Goal: Task Accomplishment & Management: Use online tool/utility

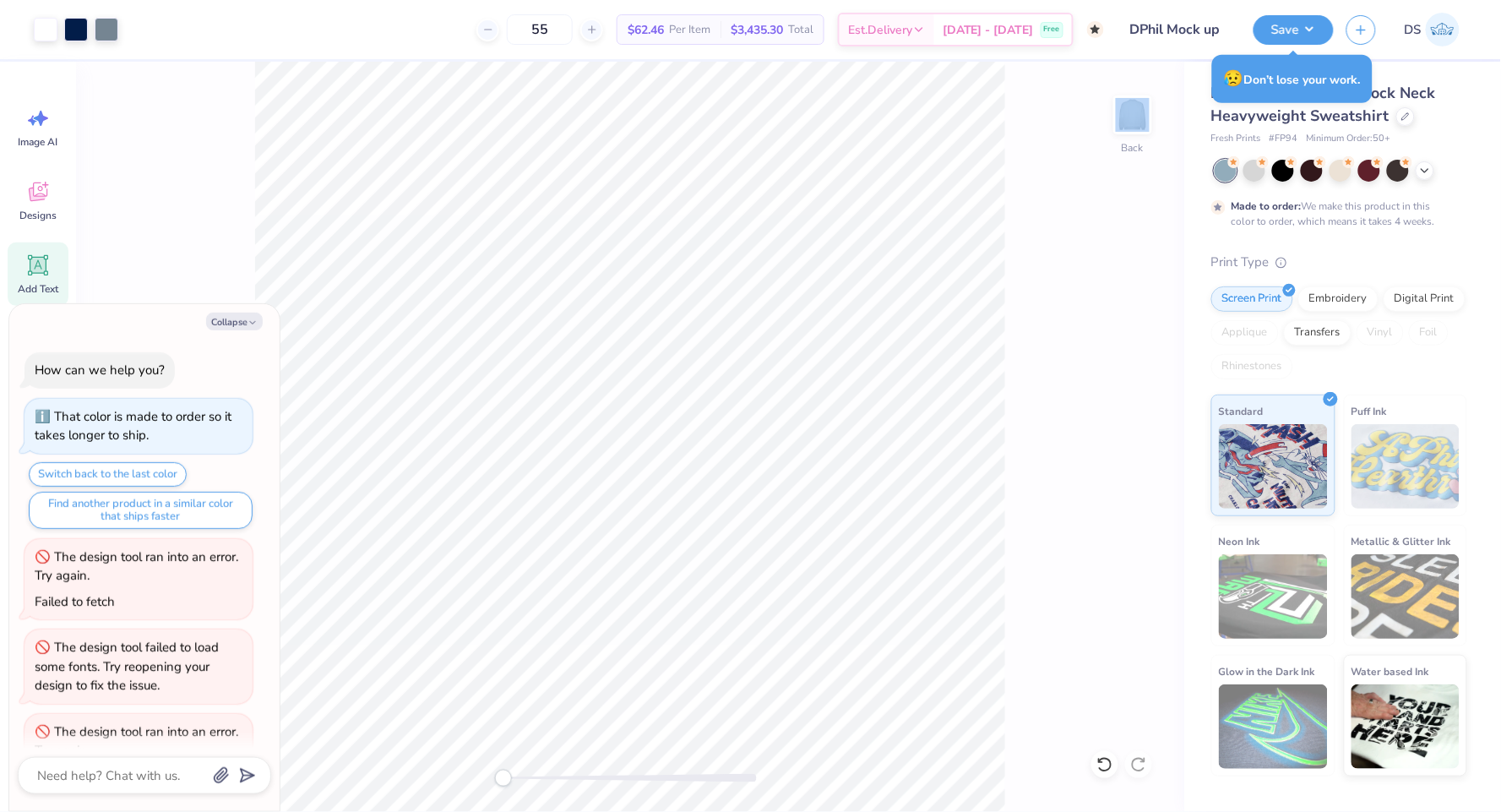
scroll to position [60, 0]
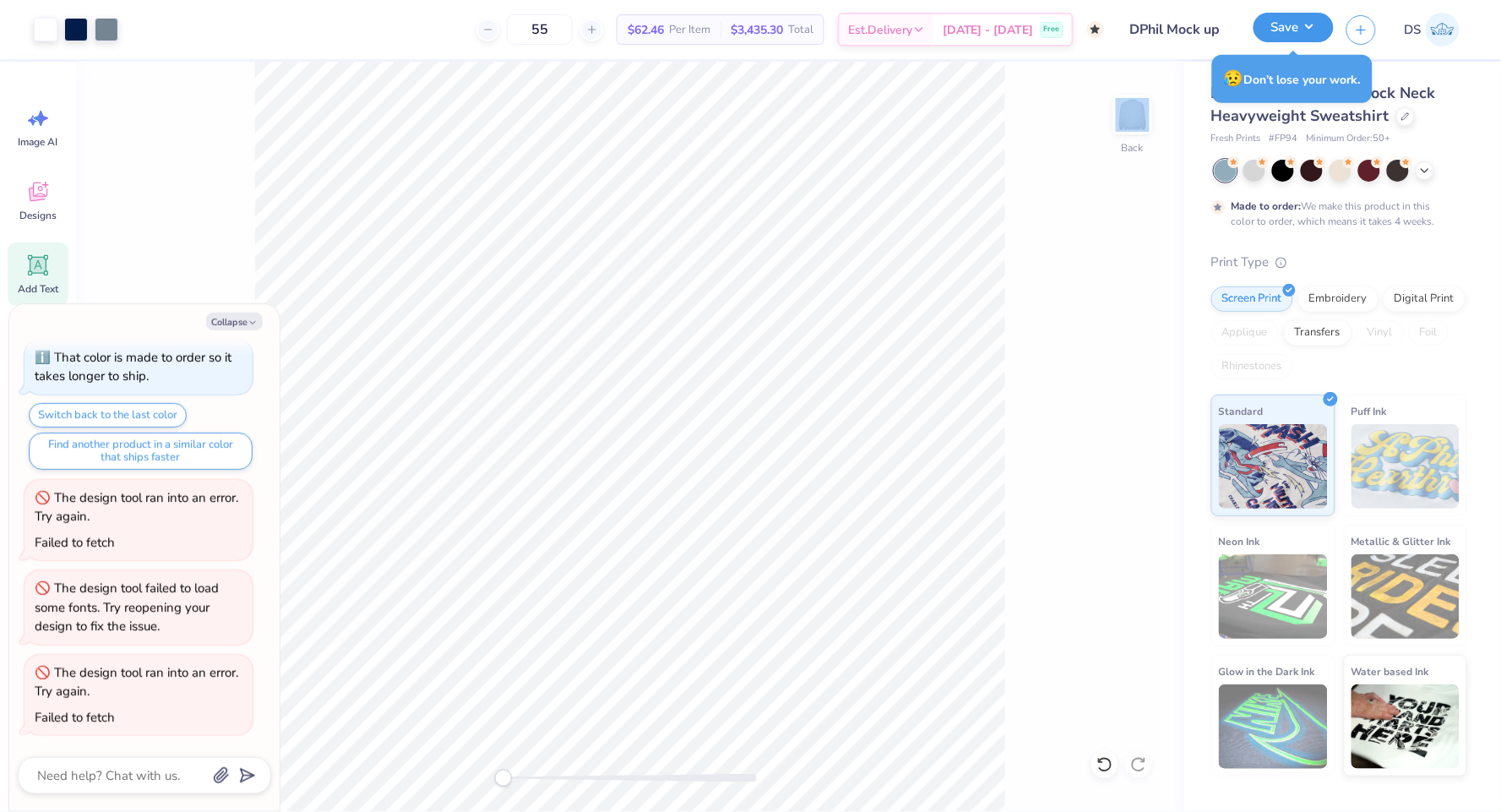
click at [1289, 25] on button "Save" at bounding box center [1293, 26] width 80 height 29
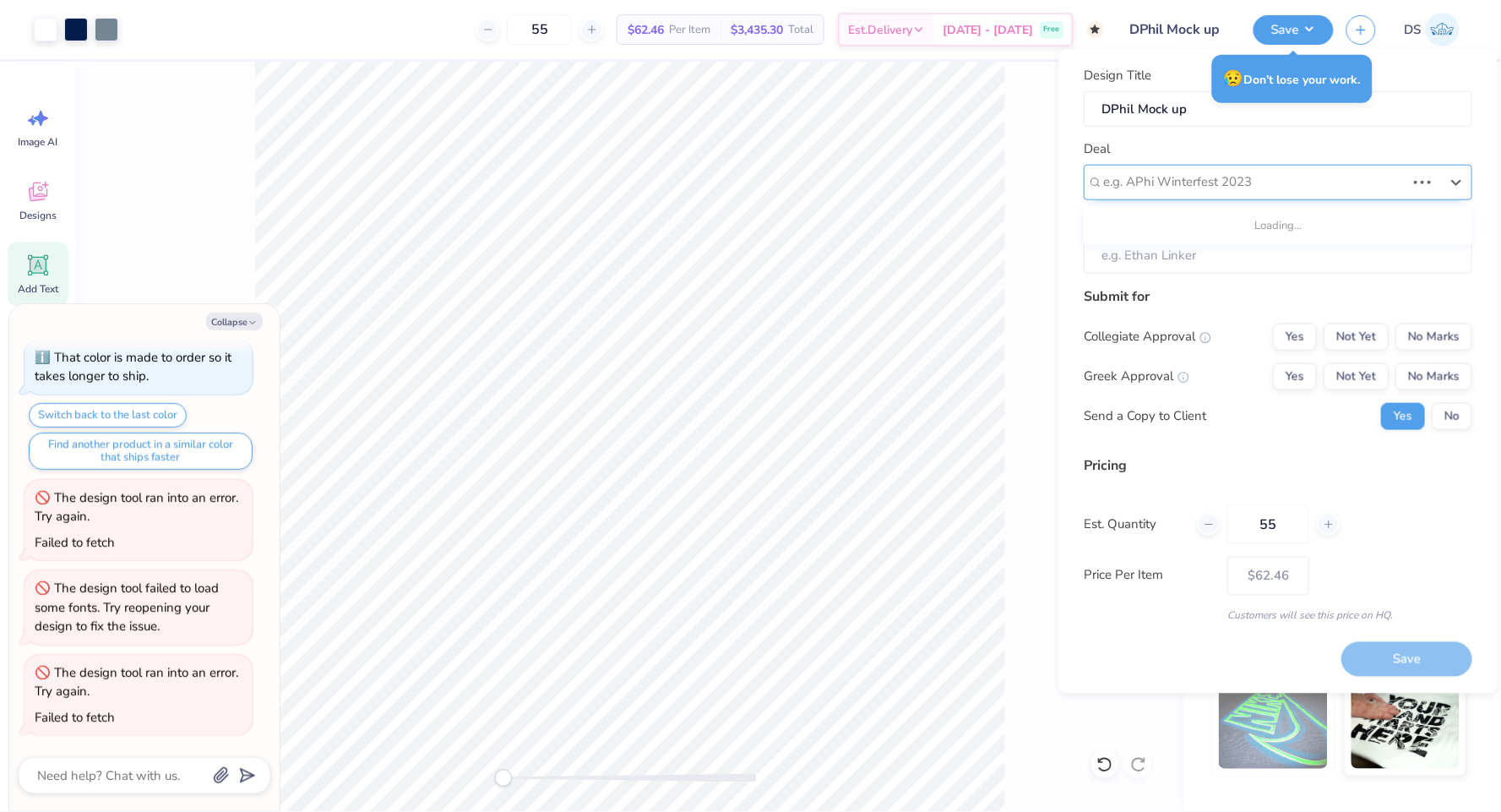
click at [1257, 179] on div at bounding box center [1254, 182] width 302 height 23
click at [1260, 183] on div at bounding box center [1271, 182] width 336 height 23
click at [1254, 173] on div at bounding box center [1271, 182] width 336 height 23
click at [1249, 248] on input "Client" at bounding box center [1278, 255] width 389 height 37
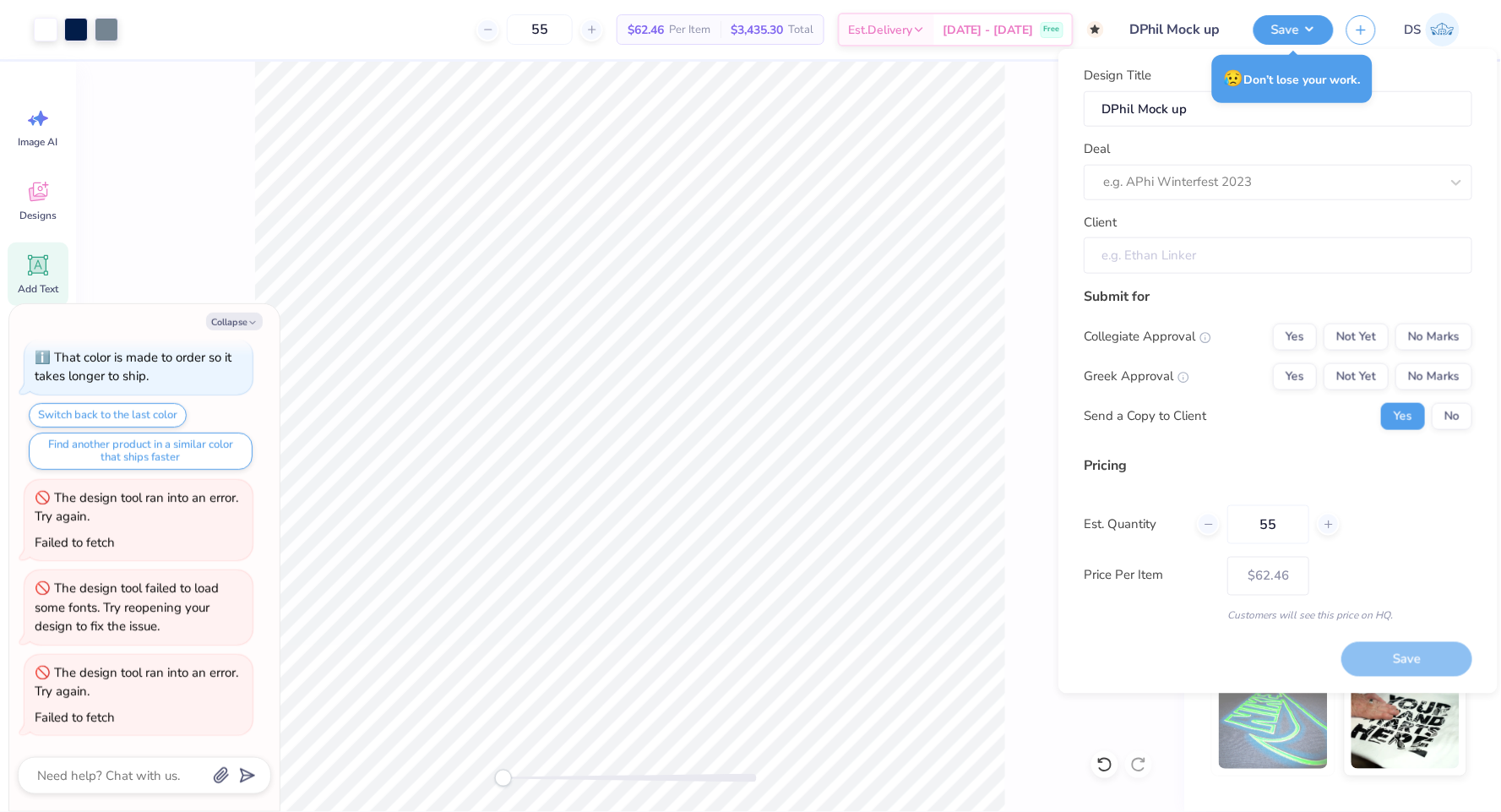
click at [1249, 248] on input "Client" at bounding box center [1278, 255] width 389 height 37
drag, startPoint x: 1249, startPoint y: 248, endPoint x: 1348, endPoint y: 42, distance: 228.6
click at [1348, 42] on body "Art colors 55 $62.46 Per Item $3,435.30 Total Est. Delivery [DATE] - [DATE] Fre…" at bounding box center [750, 406] width 1501 height 812
click at [1365, 35] on button "button" at bounding box center [1360, 26] width 29 height 29
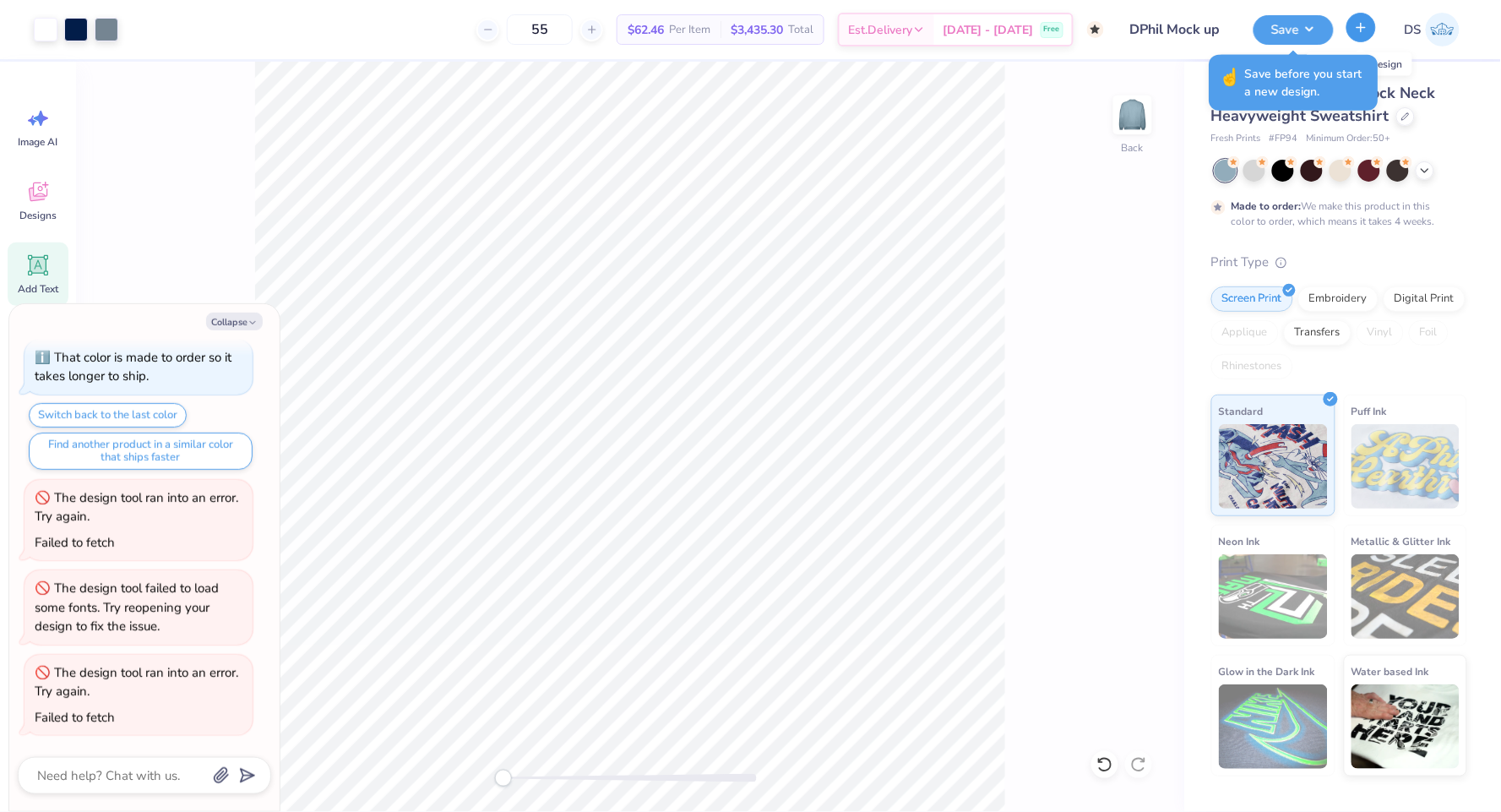
click at [1356, 35] on button "button" at bounding box center [1360, 26] width 29 height 29
click at [1309, 30] on button "Save" at bounding box center [1293, 26] width 80 height 29
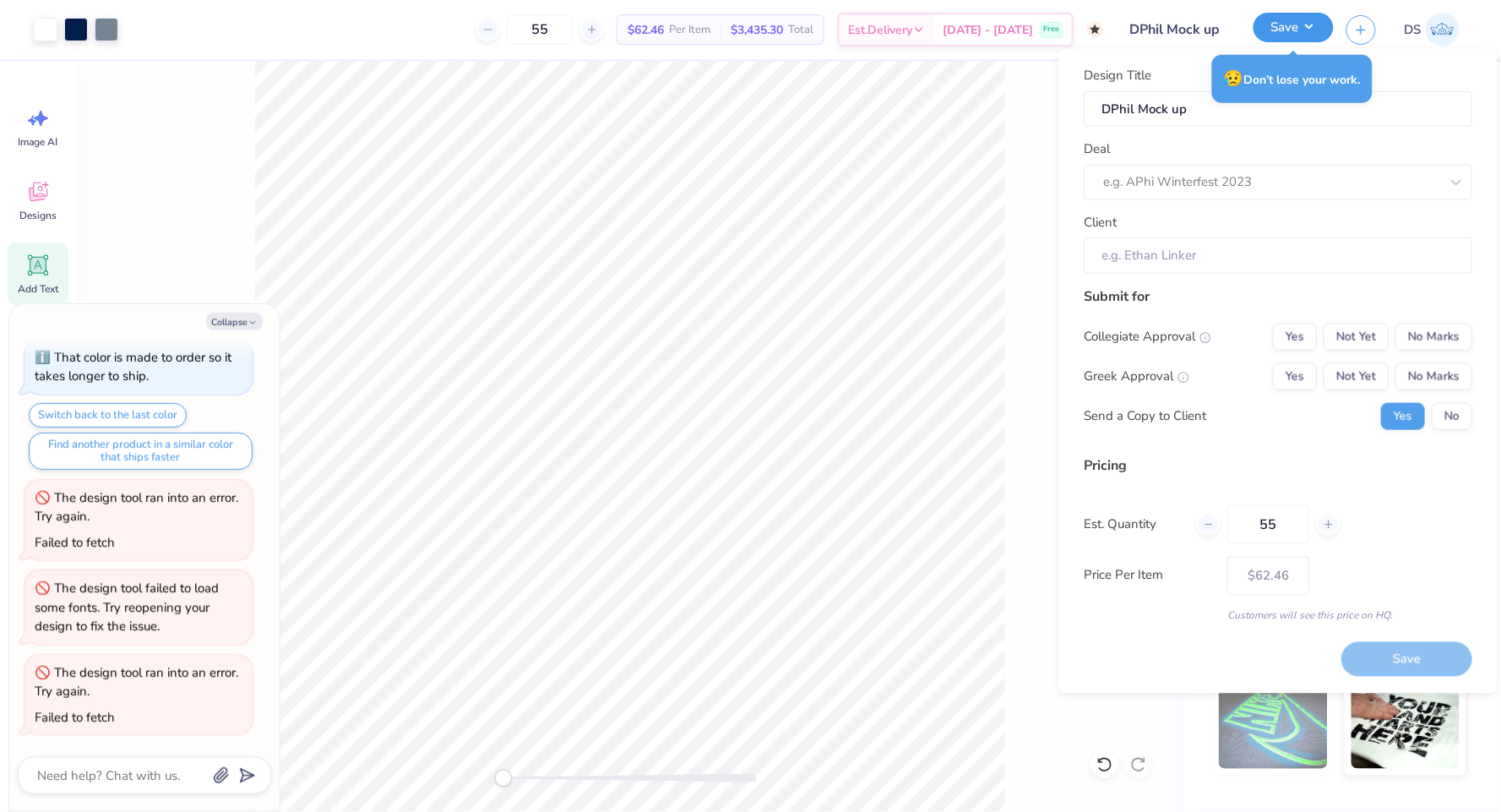
click at [1308, 31] on button "Save" at bounding box center [1293, 26] width 80 height 29
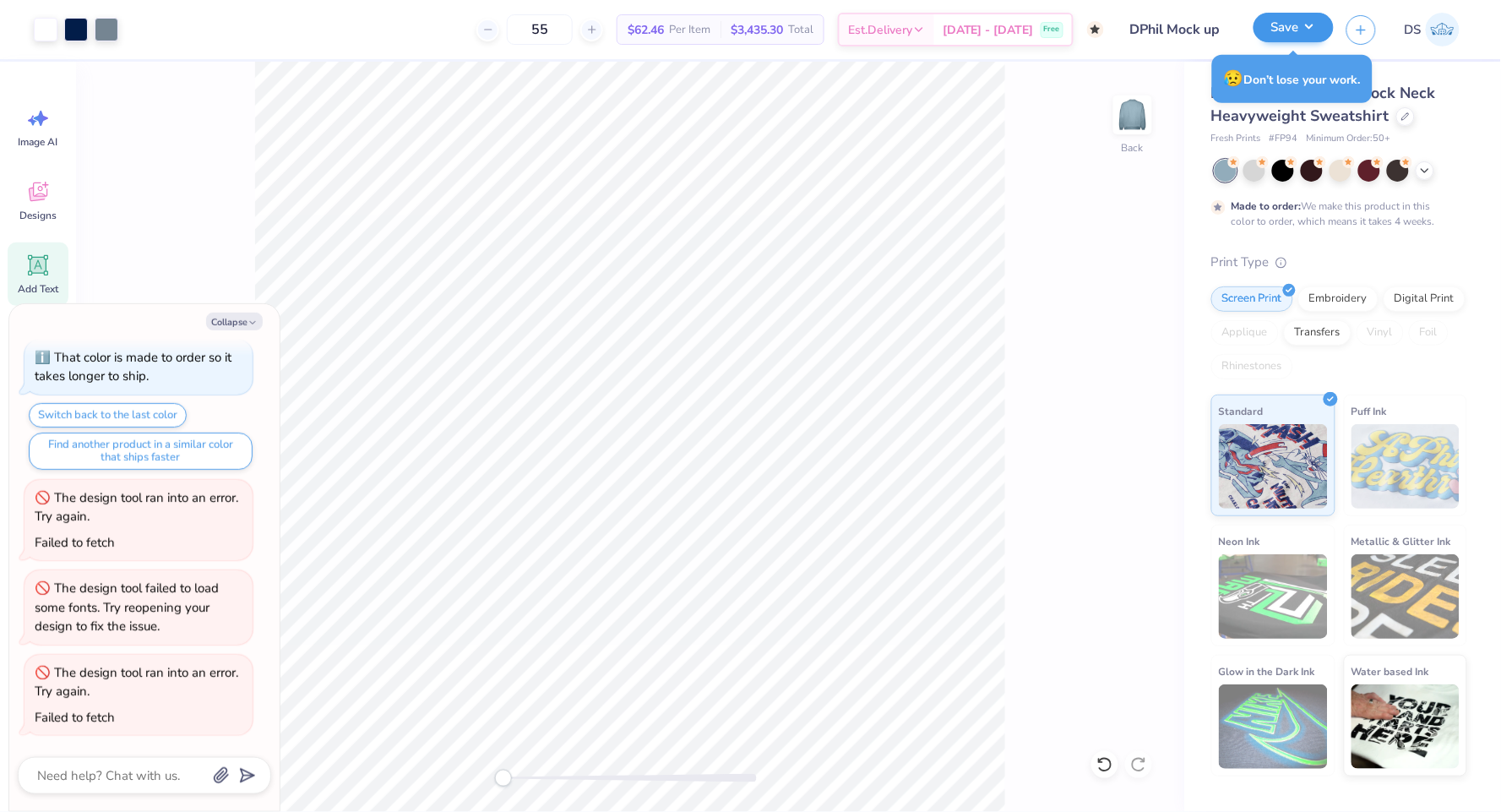
click at [1311, 42] on div "Save" at bounding box center [1293, 29] width 80 height 29
click at [1310, 19] on button "Save" at bounding box center [1293, 26] width 80 height 29
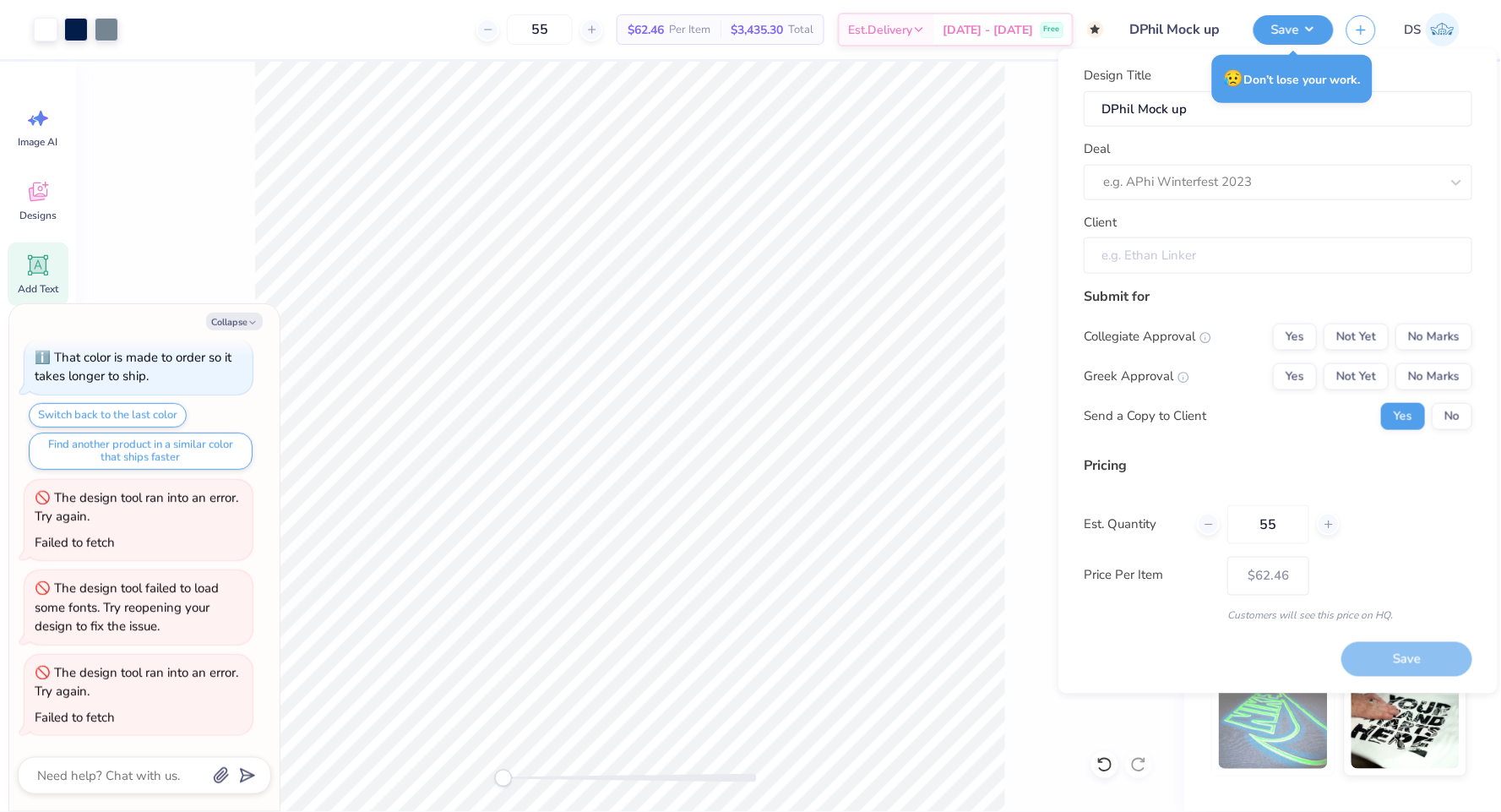
click at [1223, 251] on input "Client" at bounding box center [1278, 255] width 389 height 37
drag, startPoint x: 1222, startPoint y: 251, endPoint x: 1225, endPoint y: 242, distance: 9.5
click at [1225, 242] on input "Client" at bounding box center [1278, 255] width 389 height 37
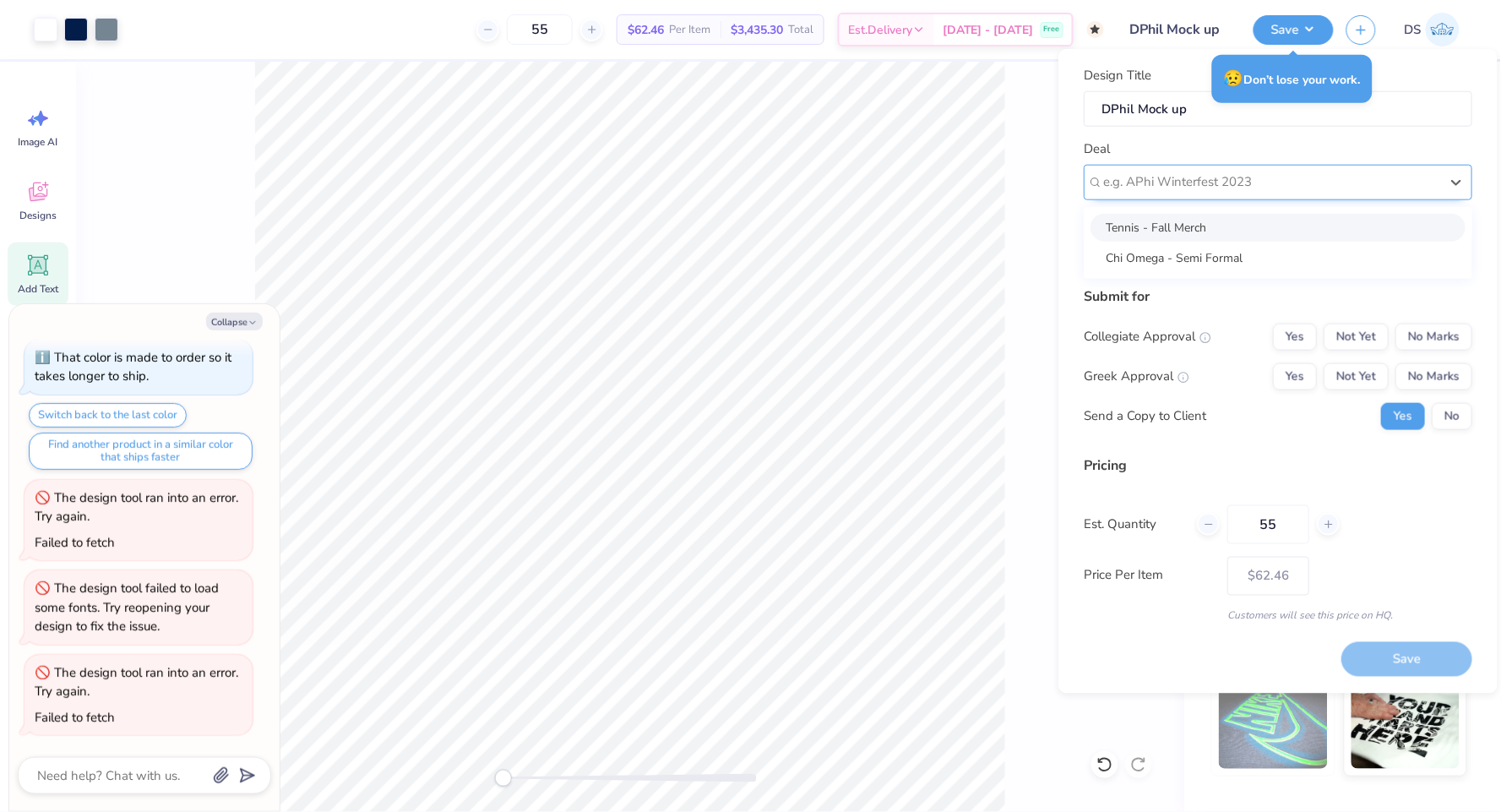
click at [1222, 176] on div at bounding box center [1271, 182] width 336 height 23
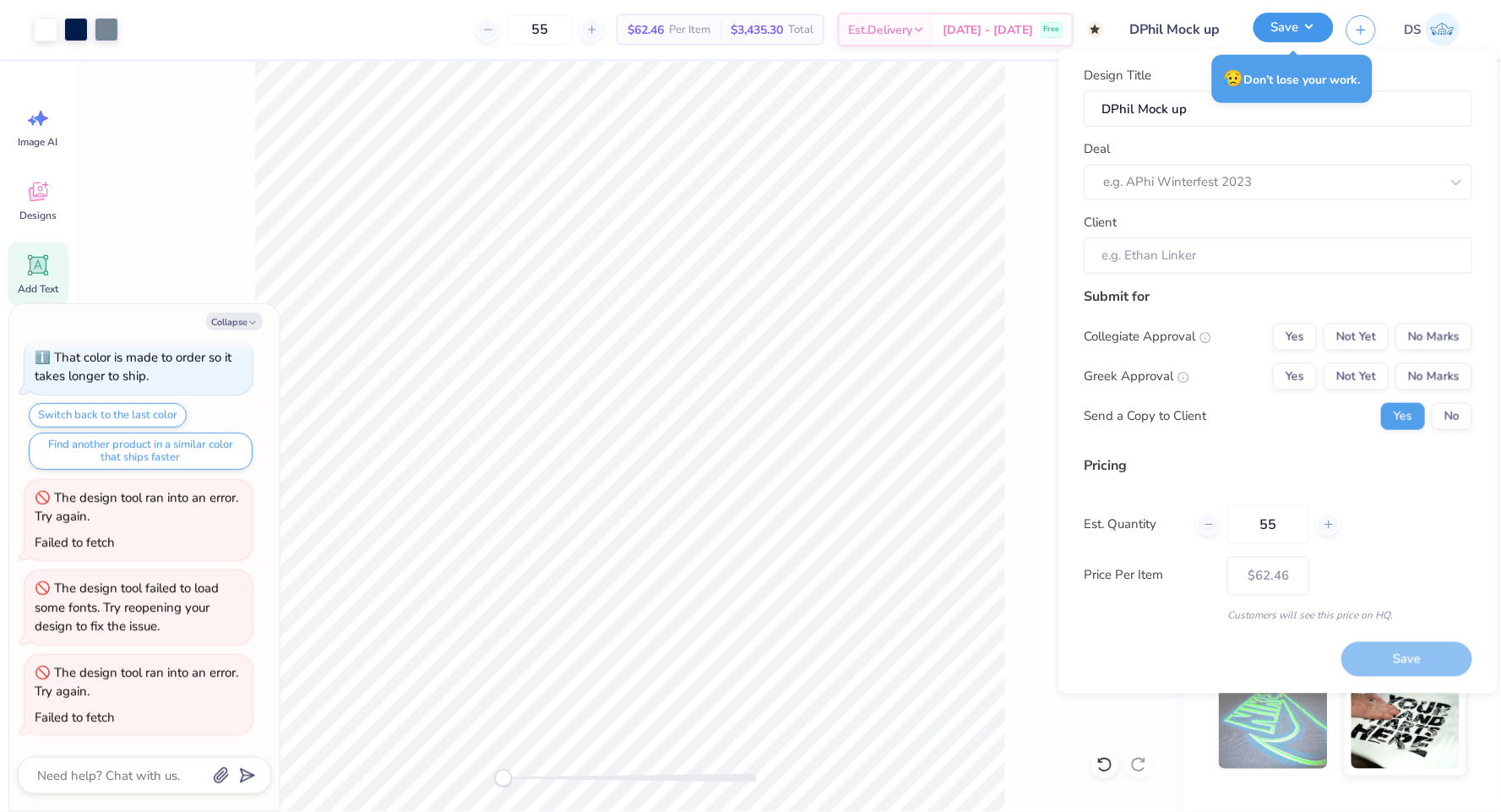
click at [1294, 28] on button "Save" at bounding box center [1293, 26] width 80 height 29
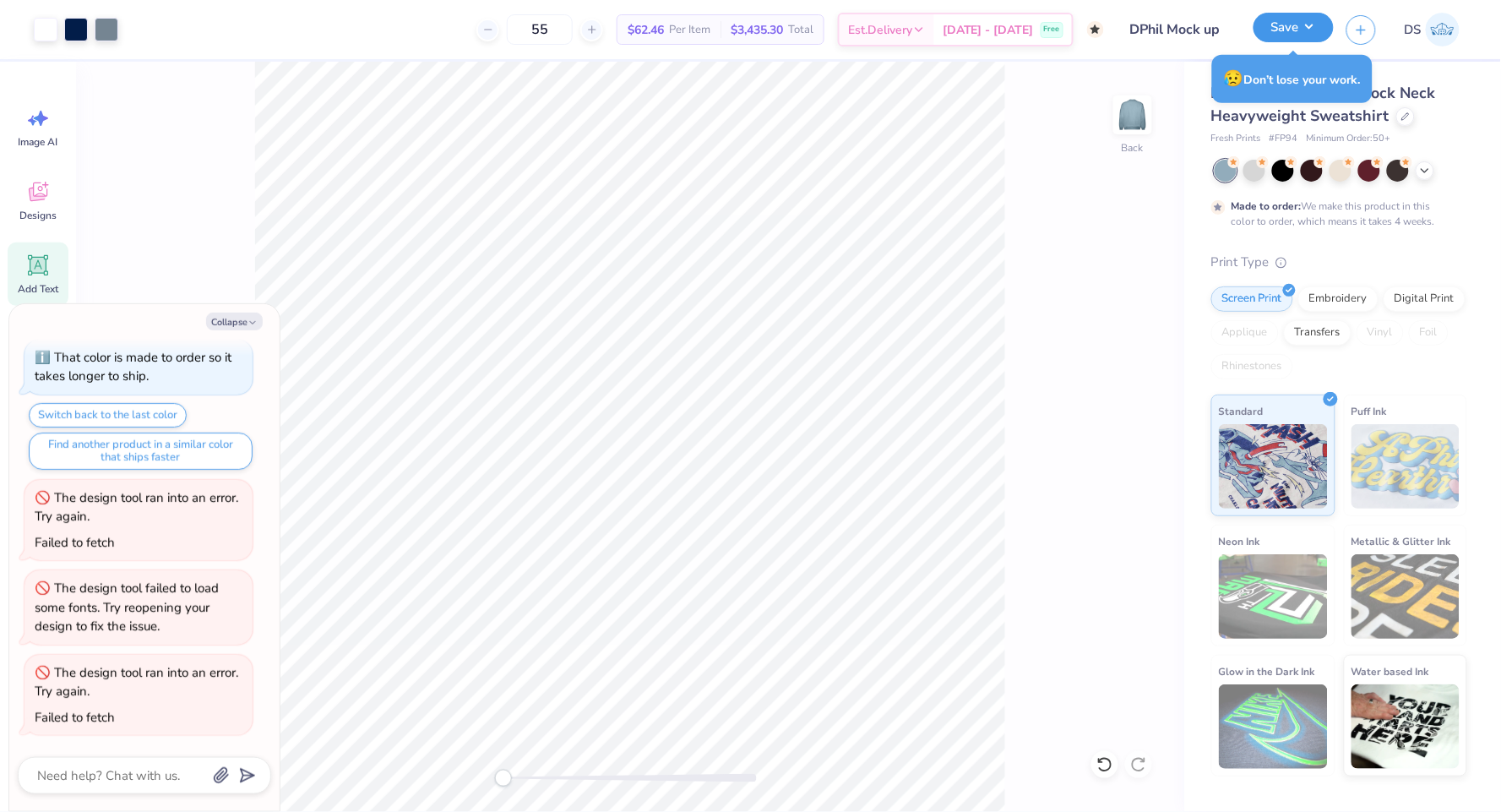
click at [1310, 38] on button "Save" at bounding box center [1293, 26] width 80 height 29
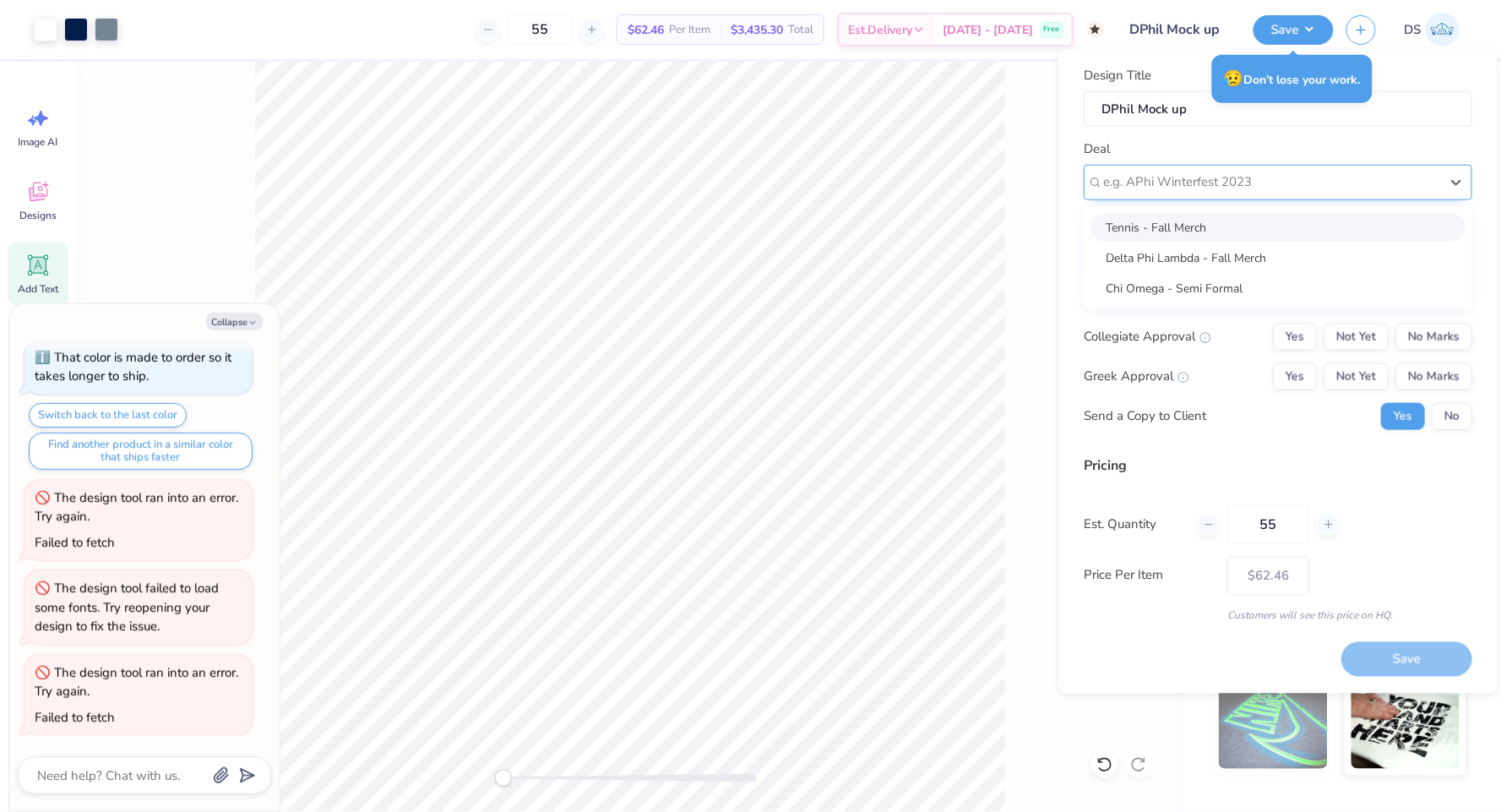
click at [1201, 188] on div at bounding box center [1271, 182] width 336 height 23
click at [1216, 256] on div "Delta Phi Lambda - Fall Merch" at bounding box center [1277, 257] width 375 height 28
type textarea "x"
type input "Daniella Sison"
type input "– –"
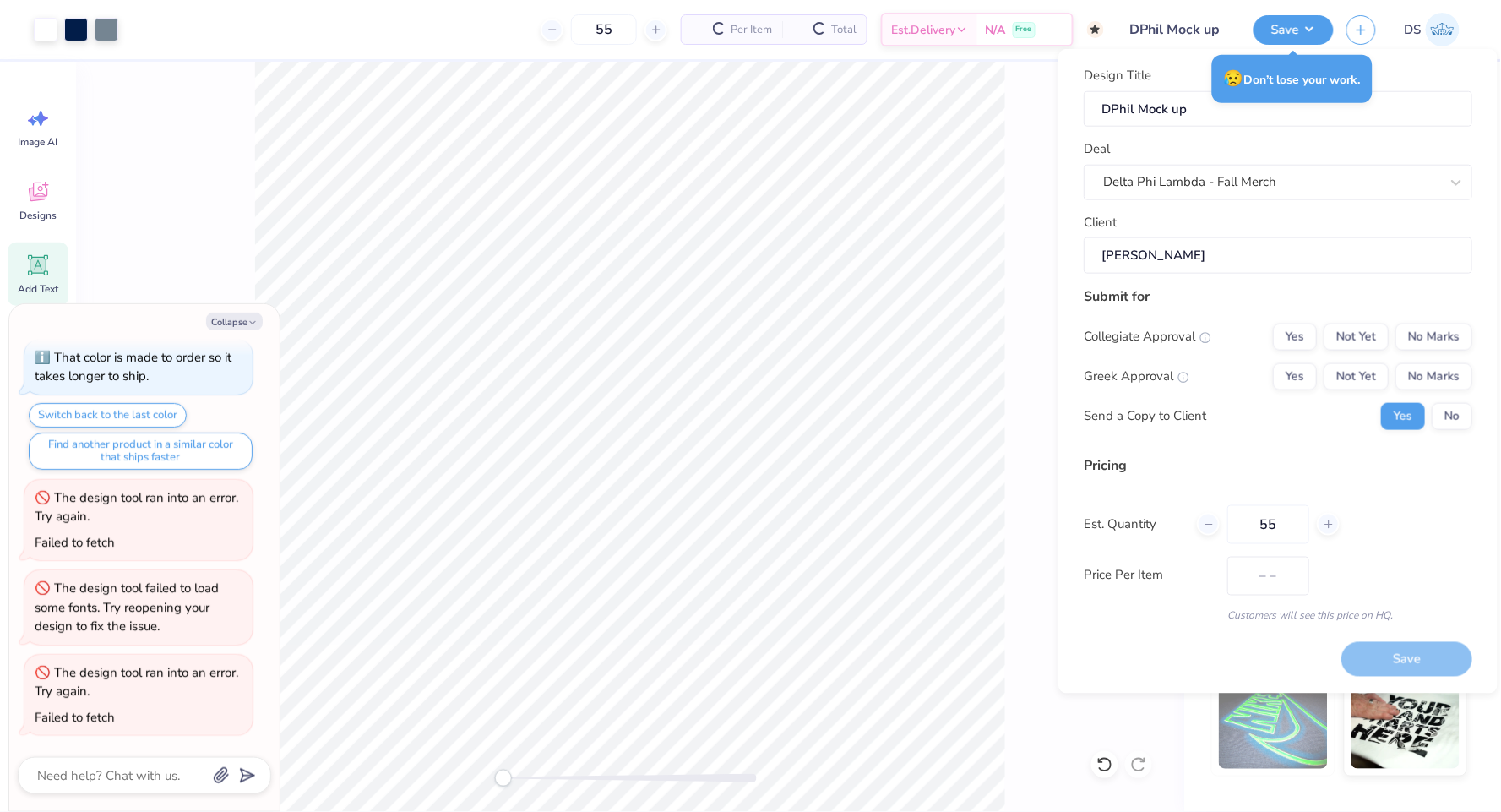
type textarea "x"
type input "$72.96"
click at [1449, 332] on button "No Marks" at bounding box center [1433, 336] width 77 height 27
click at [1306, 373] on button "Yes" at bounding box center [1294, 375] width 44 height 27
type textarea "x"
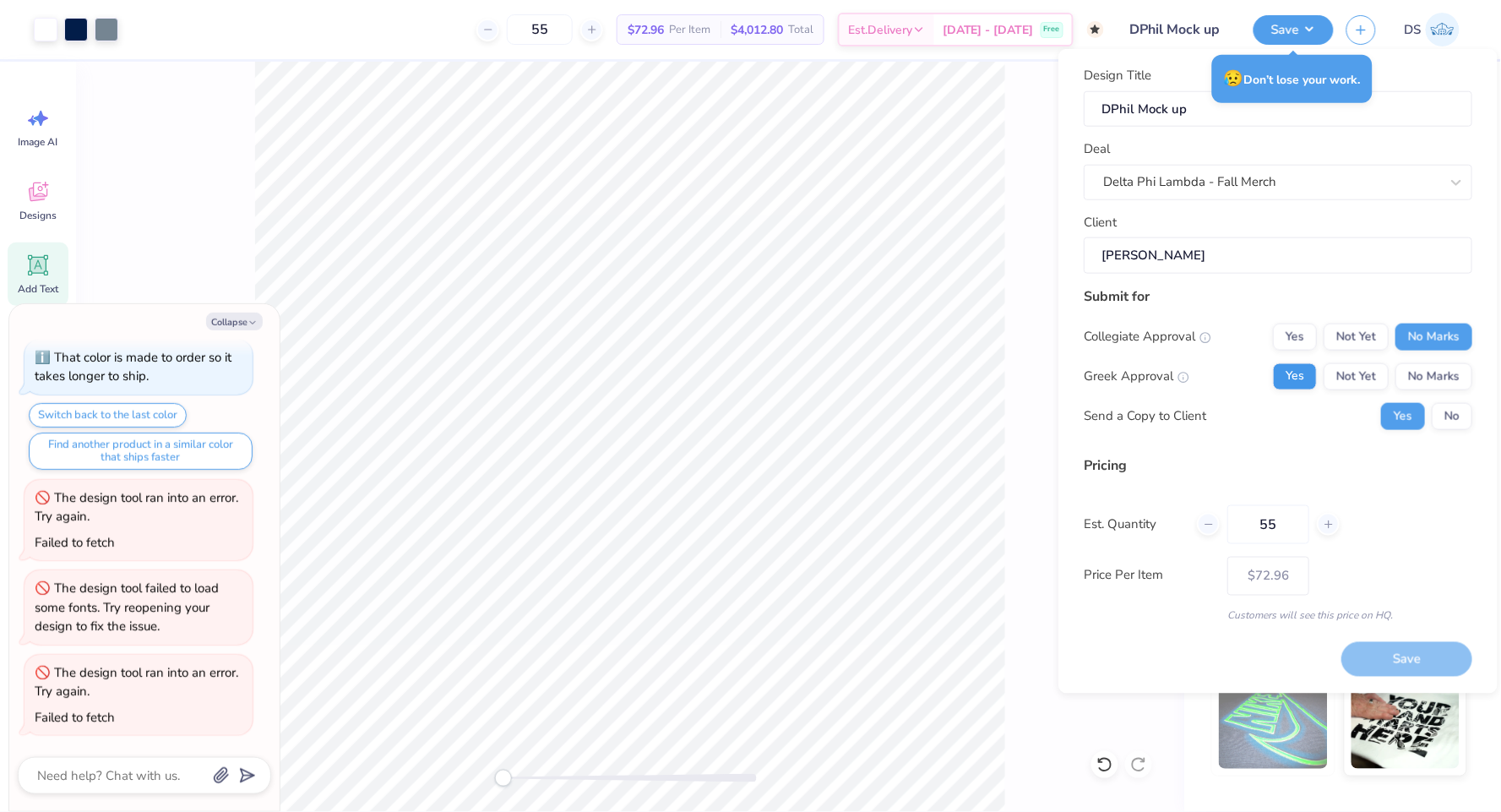
type input "– –"
type textarea "x"
type input "$72.96"
click at [1416, 419] on button "Yes" at bounding box center [1402, 415] width 44 height 27
click at [1436, 417] on button "No" at bounding box center [1451, 415] width 40 height 27
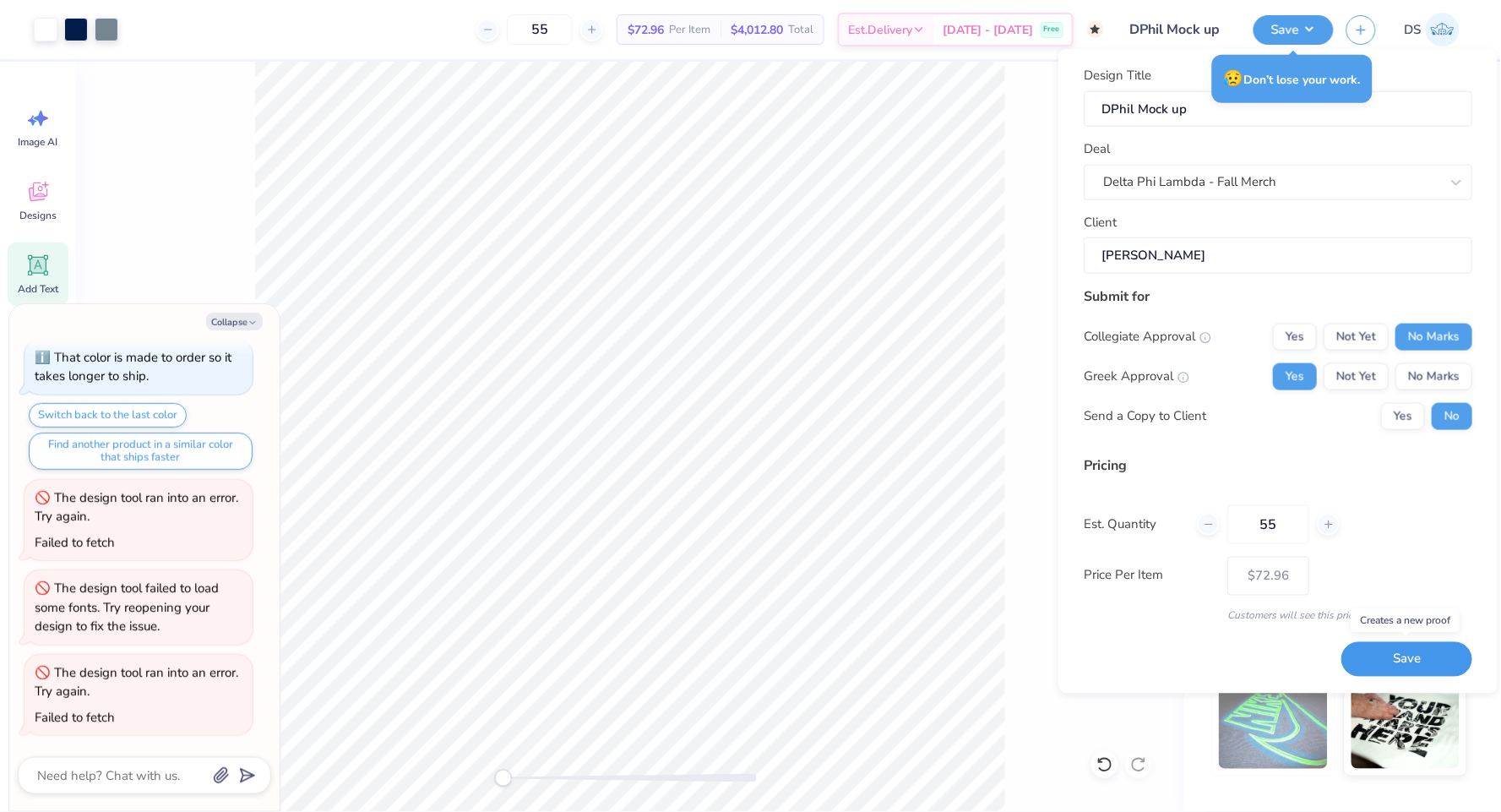
click at [1386, 665] on button "Save" at bounding box center [1406, 659] width 130 height 35
type textarea "x"
type input "– –"
type textarea "x"
type input "$72.96"
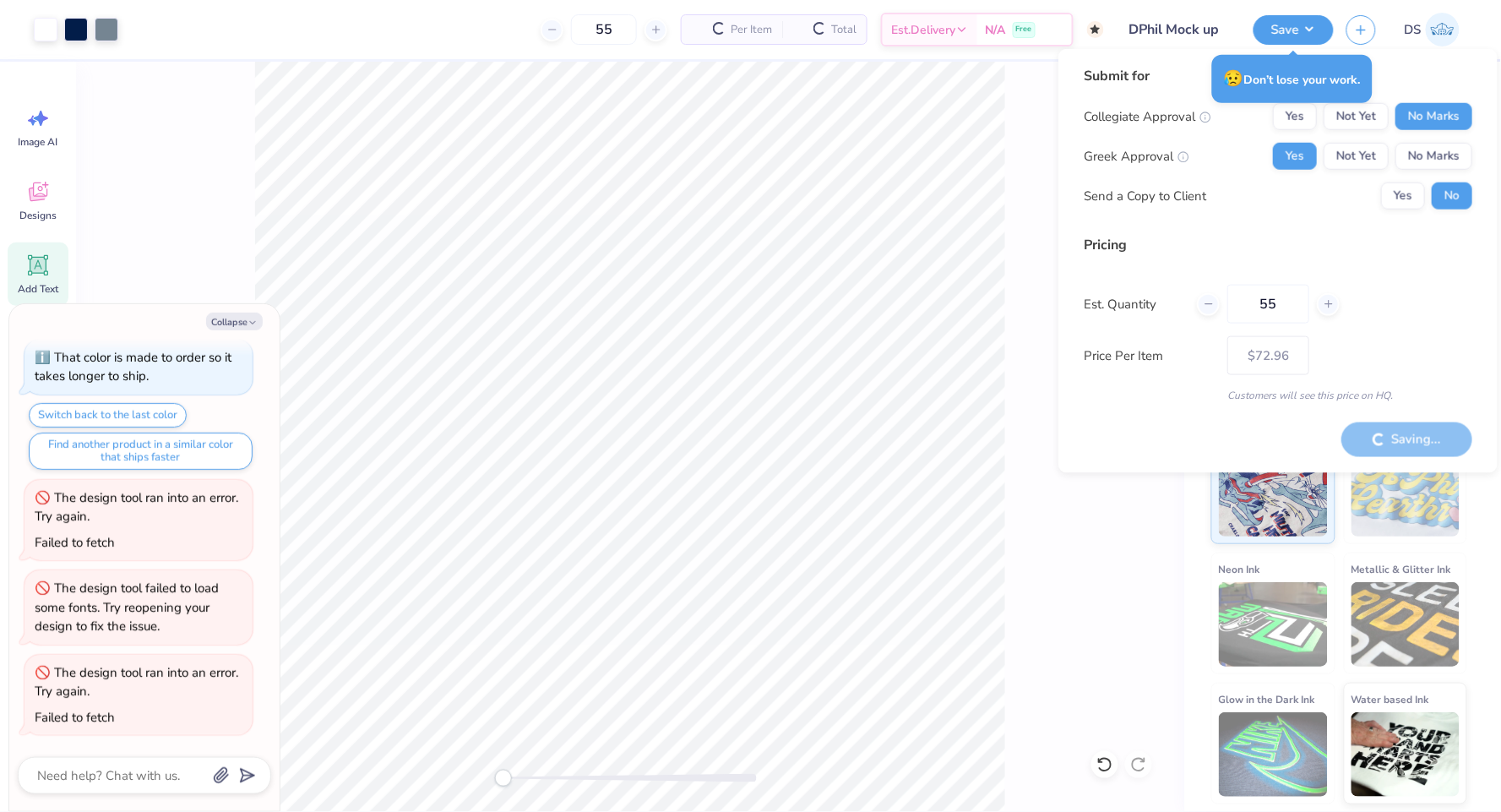
type textarea "x"
type input "– –"
type textarea "x"
type input "$62.46"
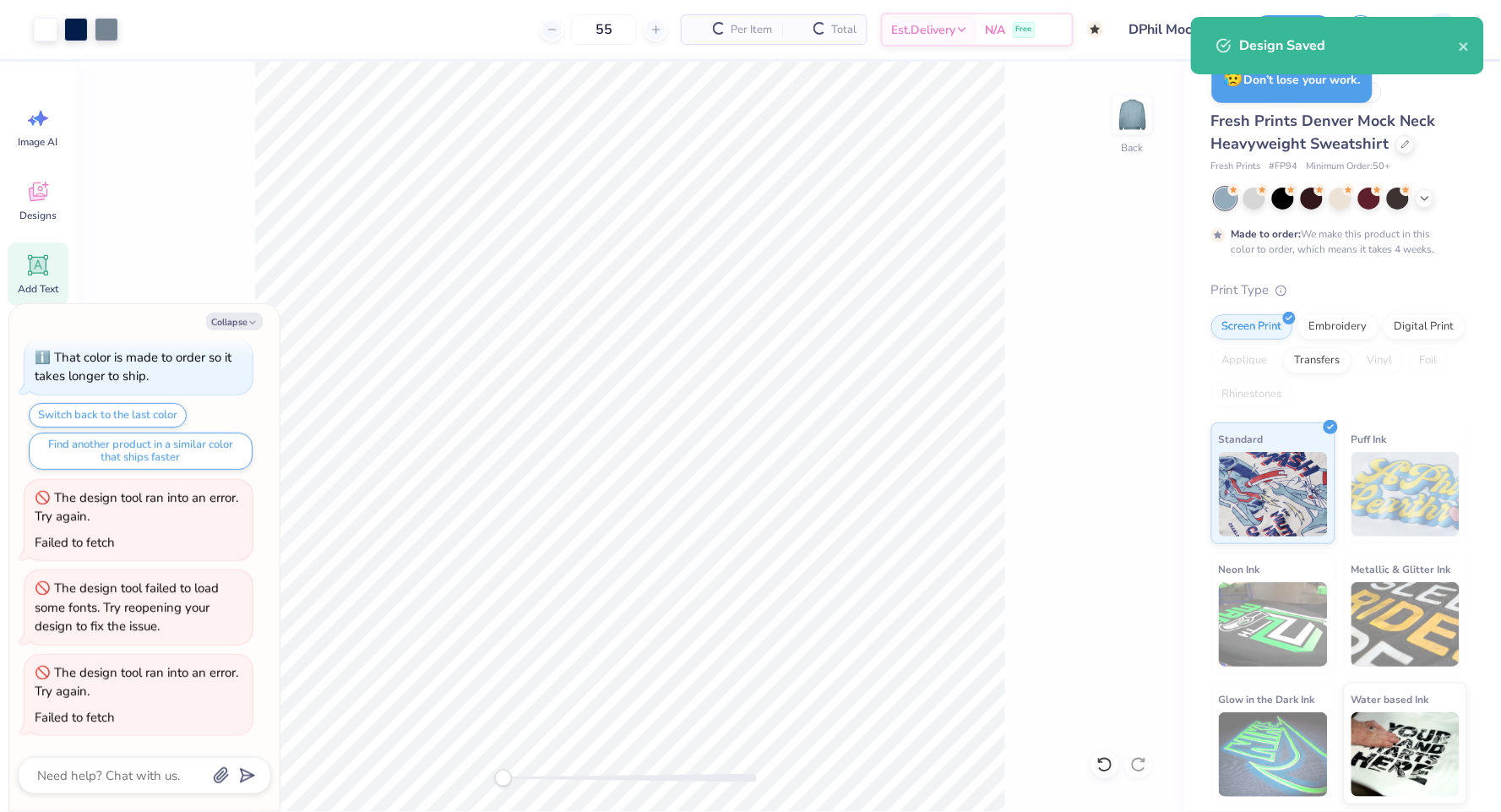
type textarea "x"
type input "– –"
type textarea "x"
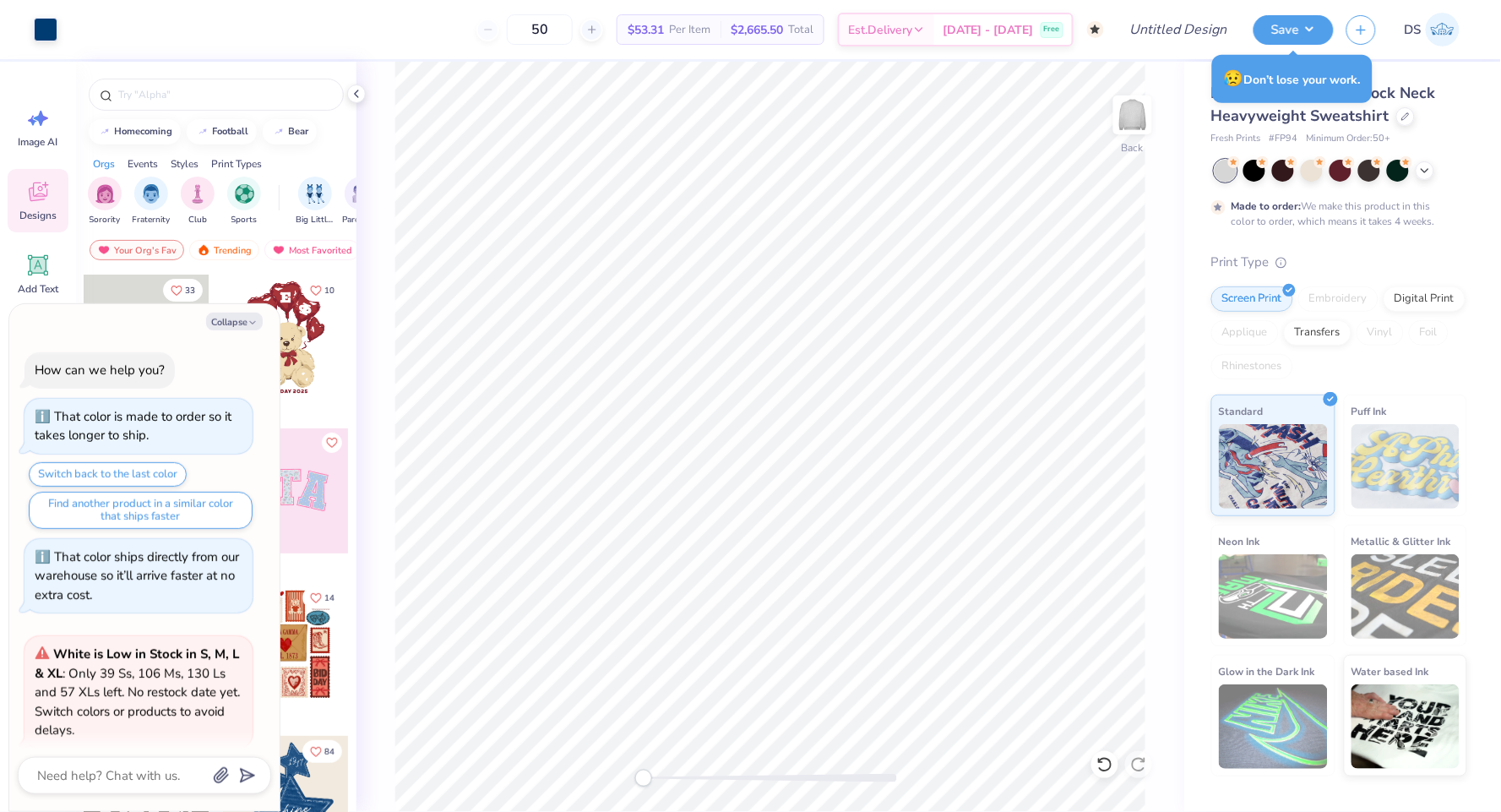
scroll to position [1371, 0]
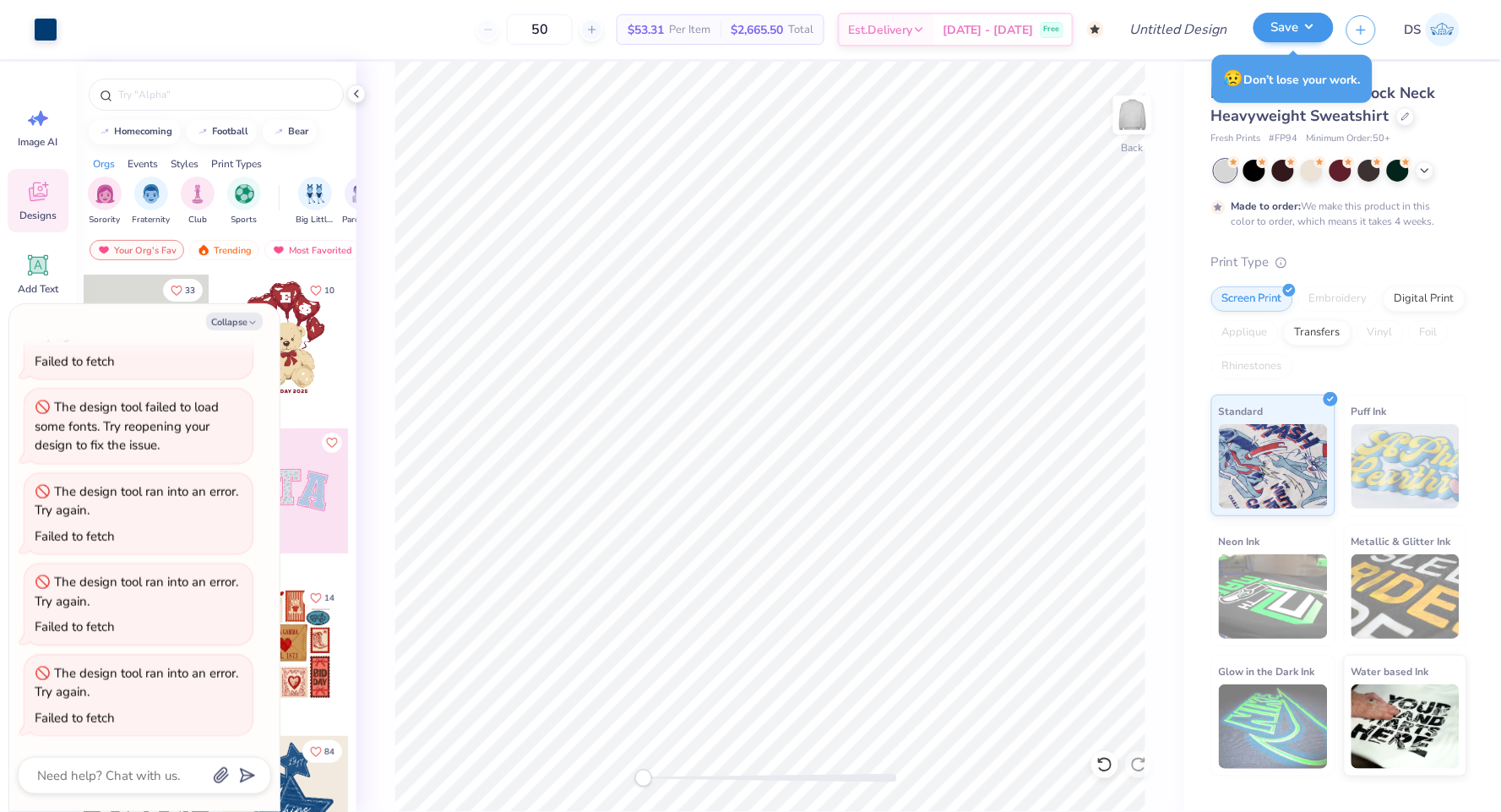
click at [1281, 43] on div "Save" at bounding box center [1293, 29] width 80 height 29
click at [1300, 25] on button "Save" at bounding box center [1293, 26] width 80 height 29
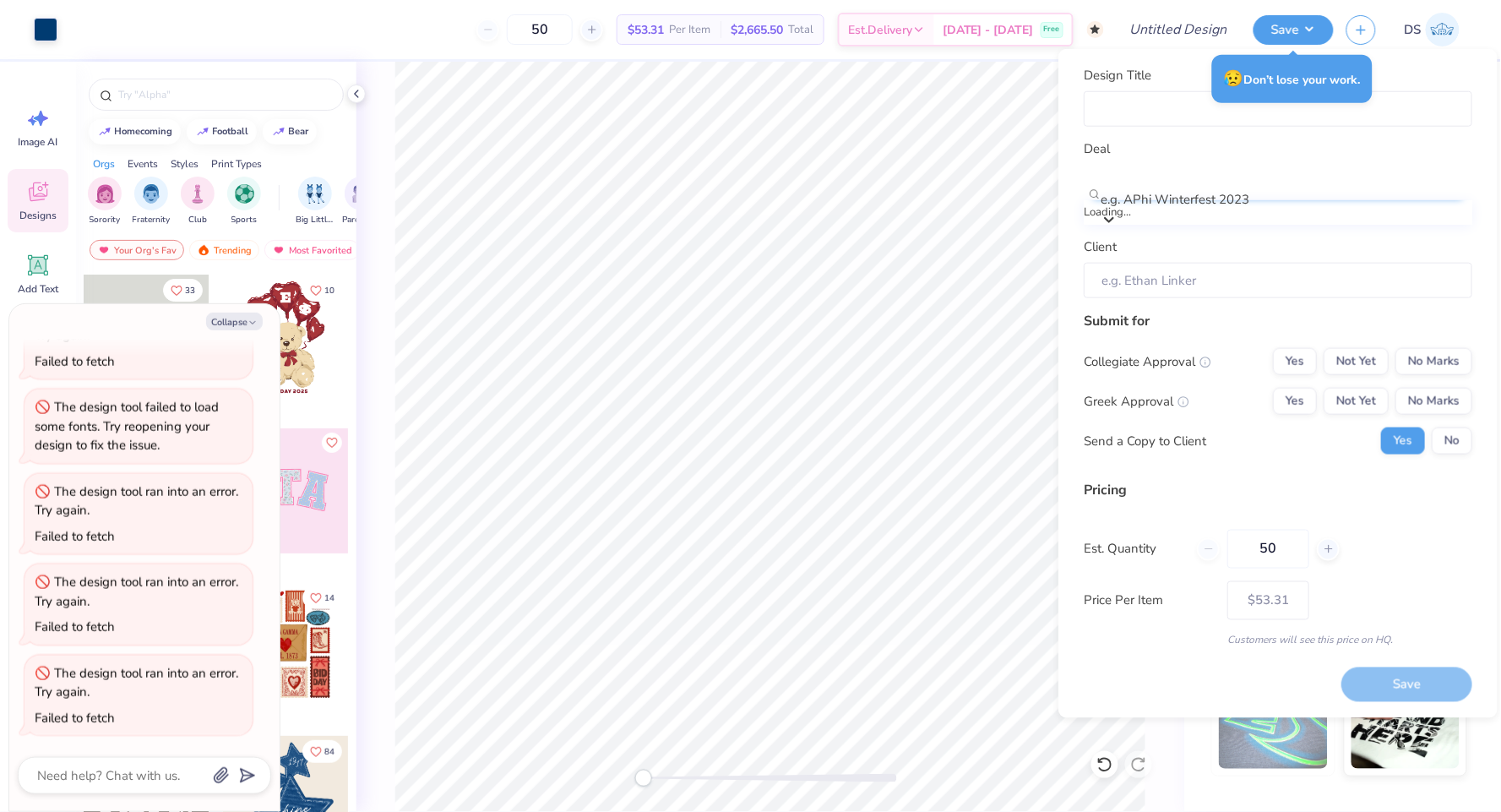
click at [1233, 183] on div at bounding box center [1286, 176] width 368 height 23
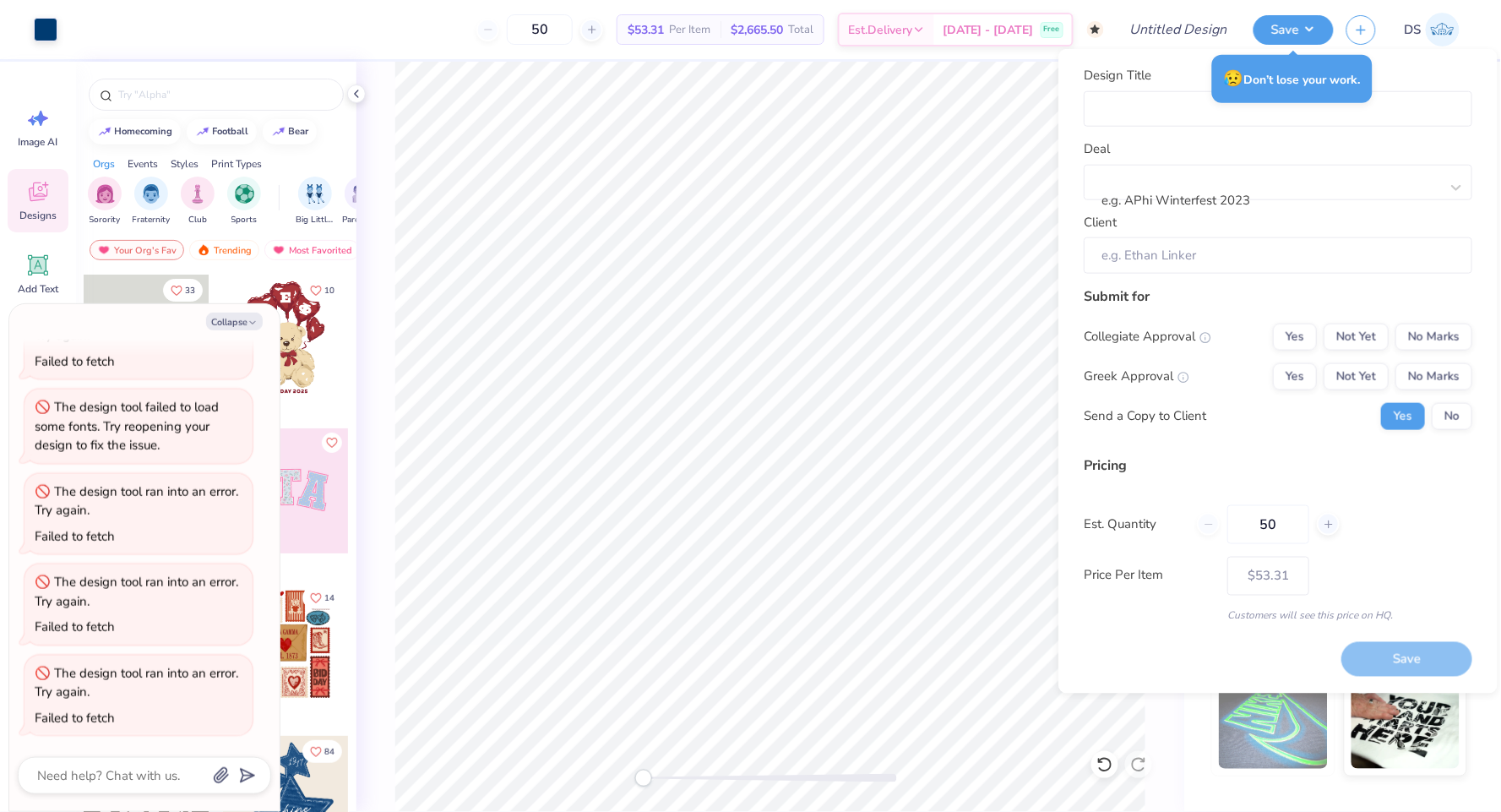
click at [1219, 131] on div "Design Title Deal e.g. APhi Winterfest 2023 Client" at bounding box center [1278, 169] width 389 height 207
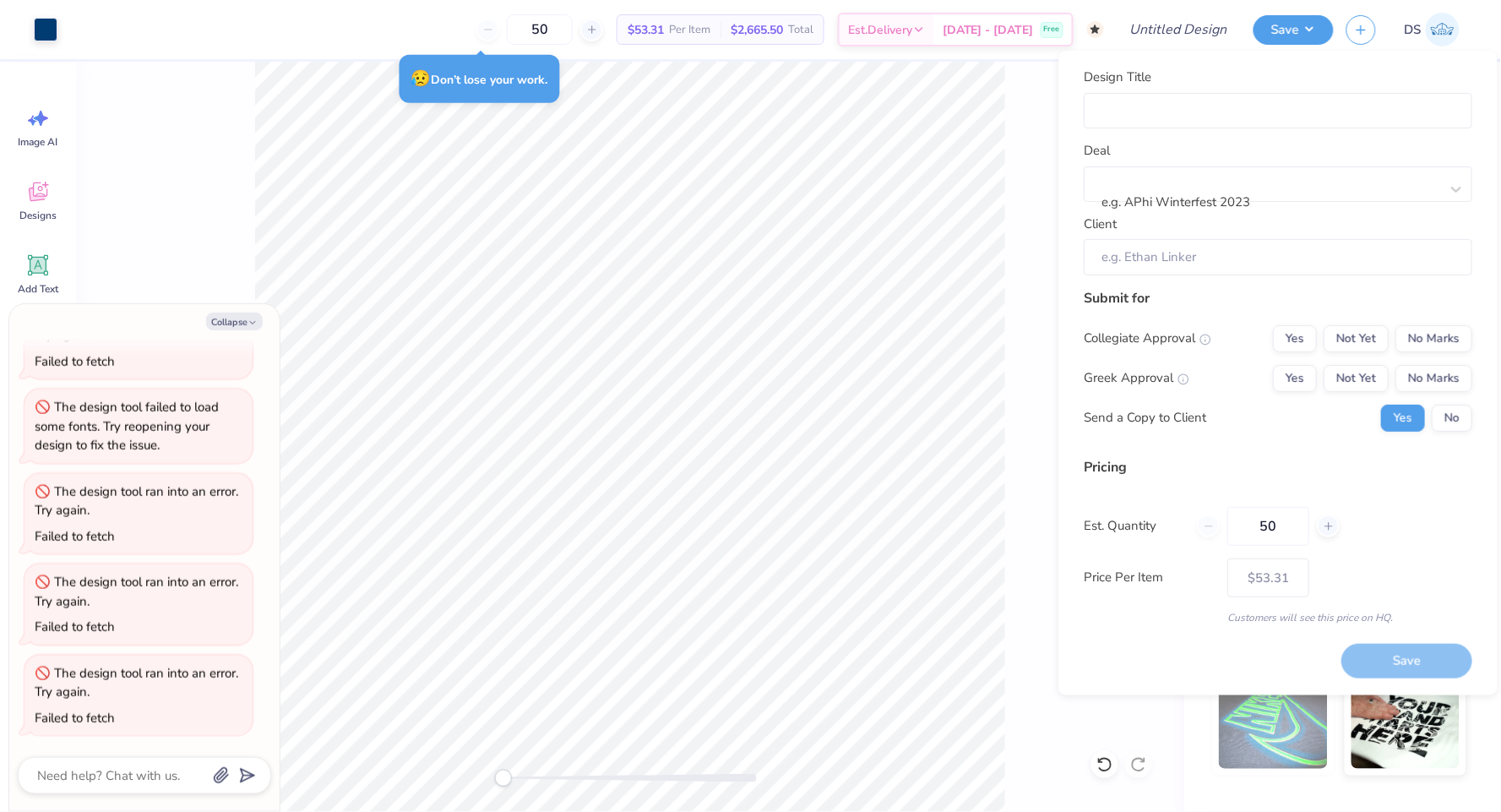
type textarea "x"
